Goal: Task Accomplishment & Management: Complete application form

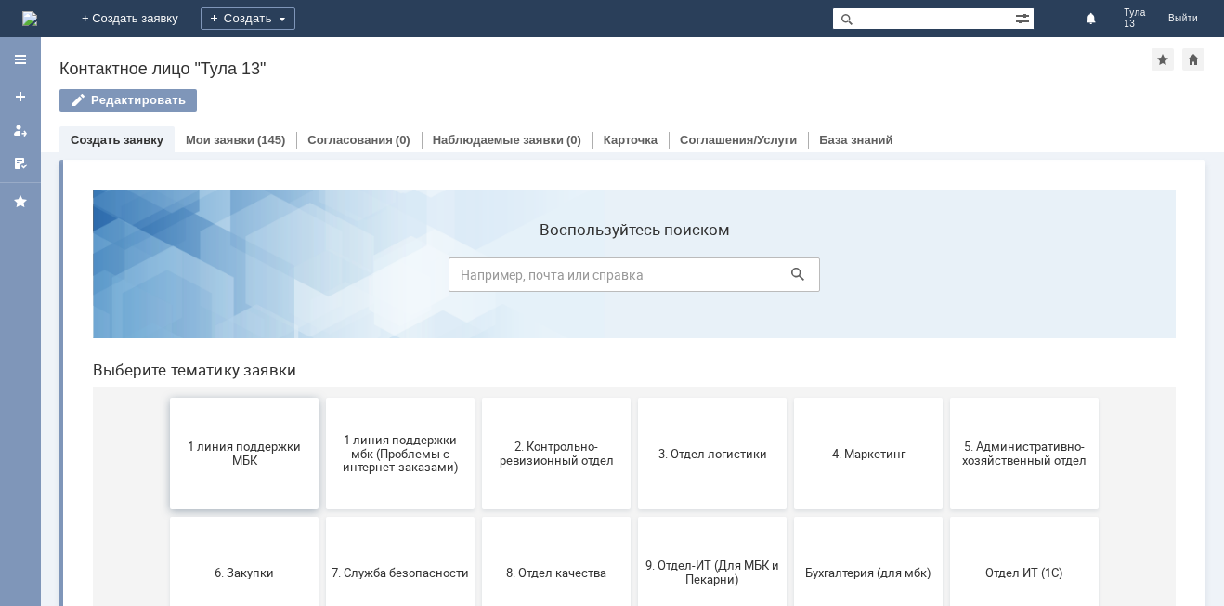
click at [243, 470] on button "1 линия поддержки МБК" at bounding box center [244, 453] width 149 height 111
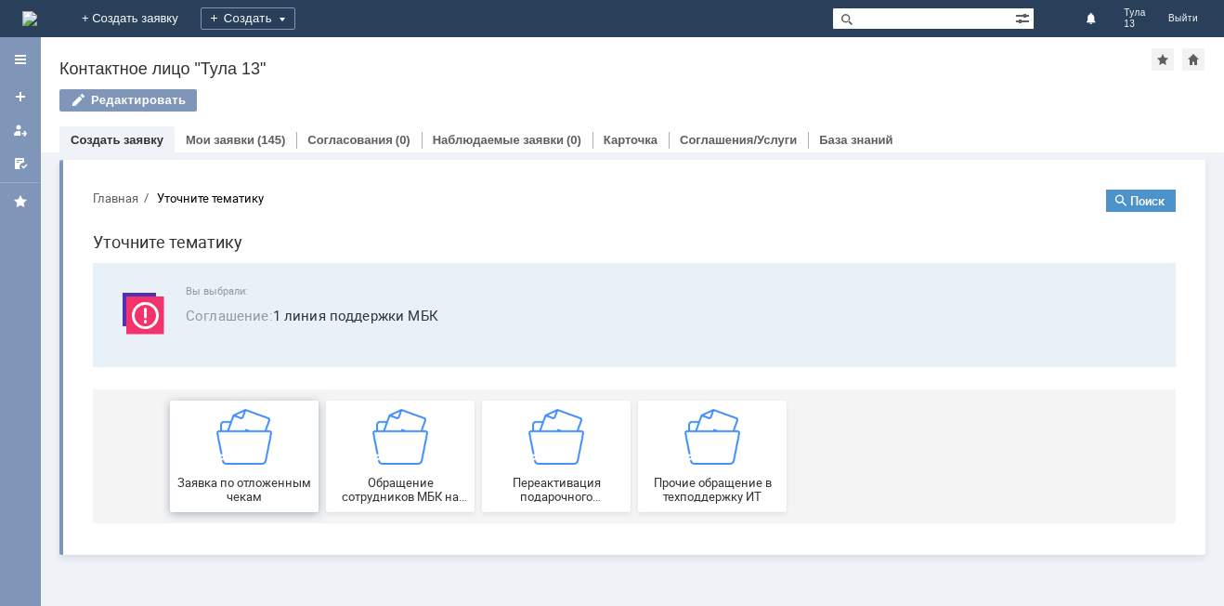
click at [298, 474] on div "Заявка по отложенным чекам" at bounding box center [244, 456] width 137 height 95
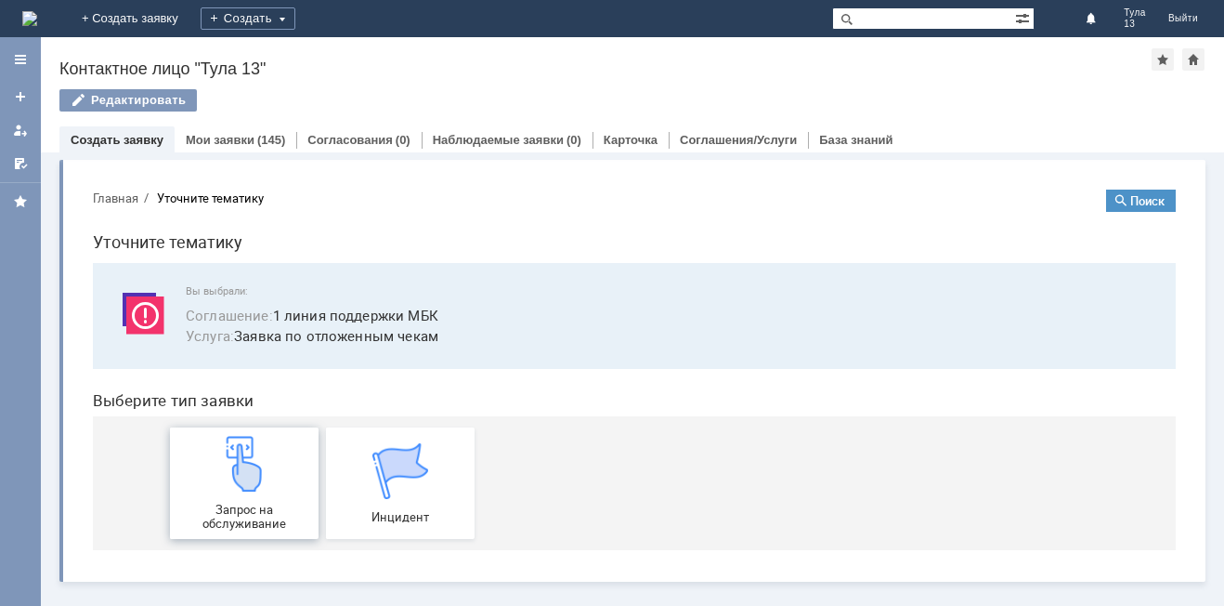
click at [273, 488] on div "Запрос на обслуживание" at bounding box center [244, 483] width 137 height 95
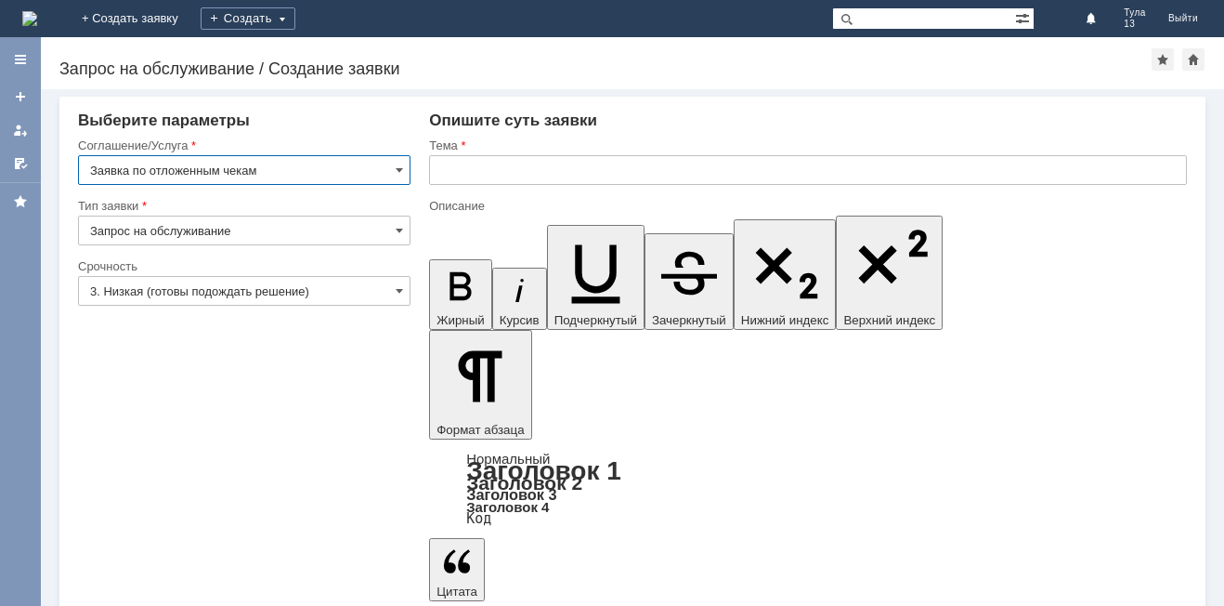
click at [455, 164] on input "text" at bounding box center [808, 170] width 758 height 30
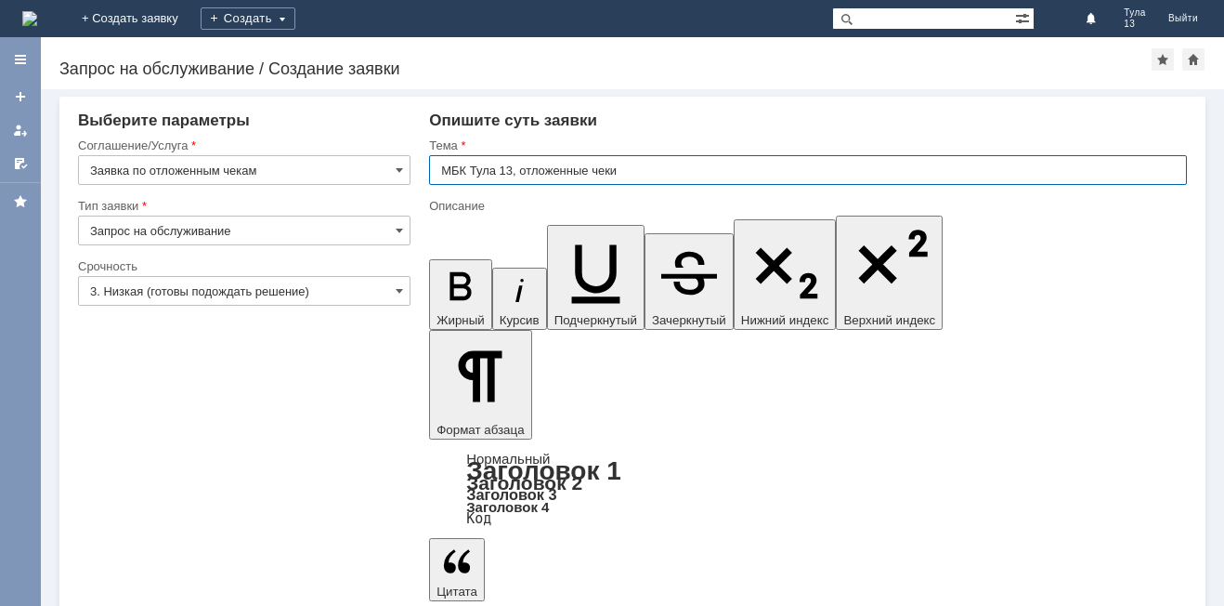
type input "МБК Тула 13, отложенные чеки"
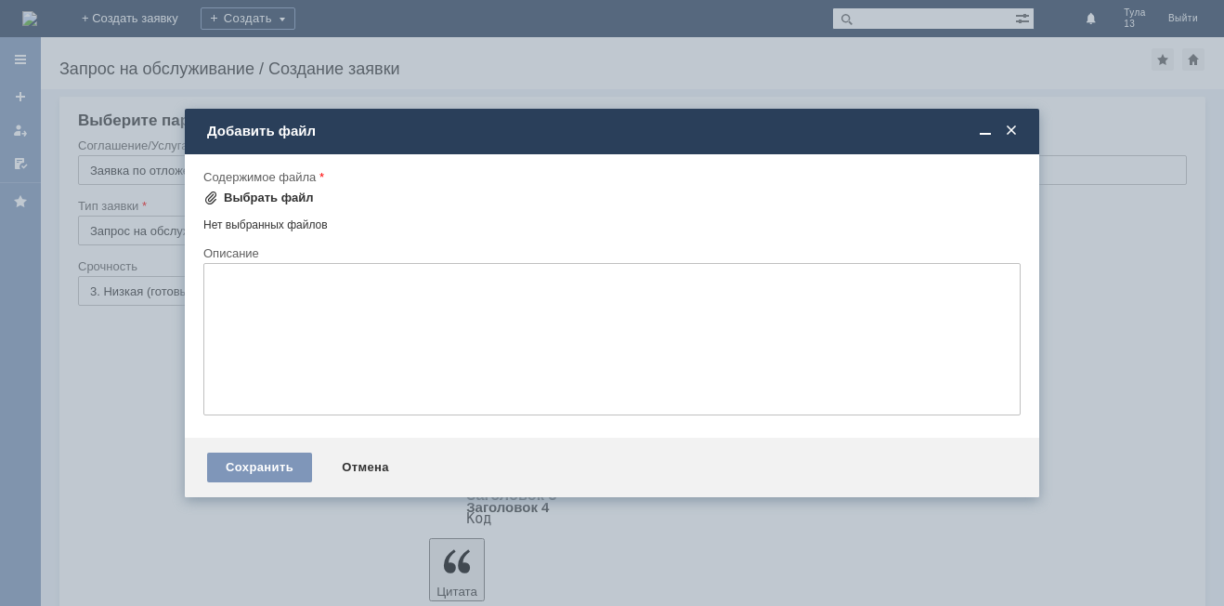
click at [254, 195] on div "Выбрать файл" at bounding box center [269, 197] width 90 height 15
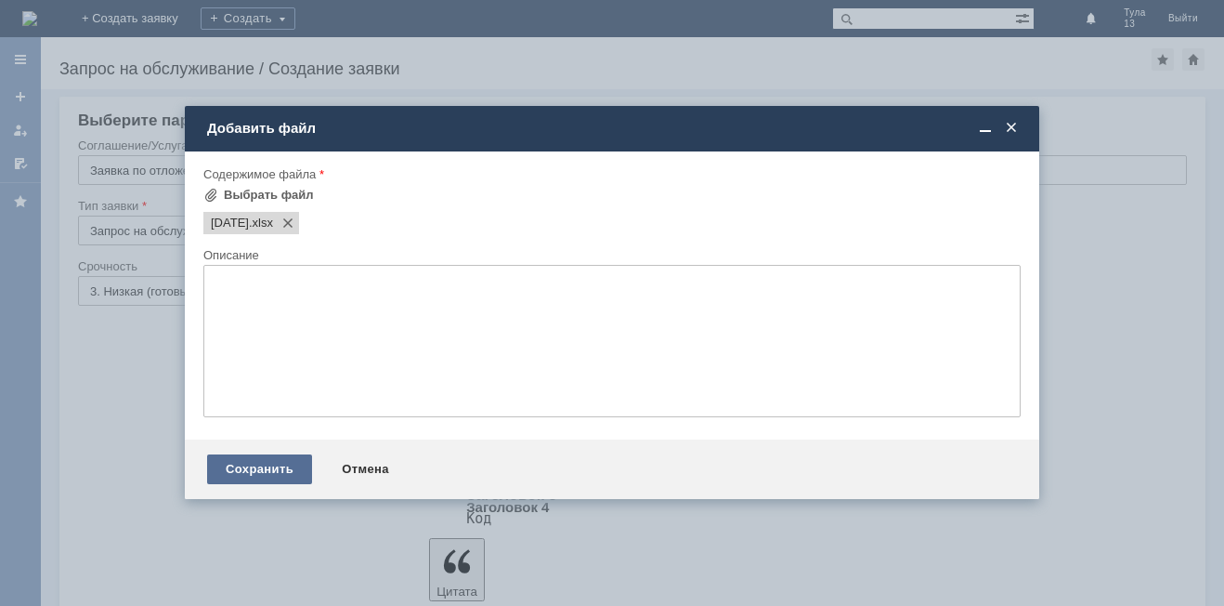
click at [258, 461] on div "Сохранить" at bounding box center [259, 469] width 105 height 30
